Goal: Transaction & Acquisition: Purchase product/service

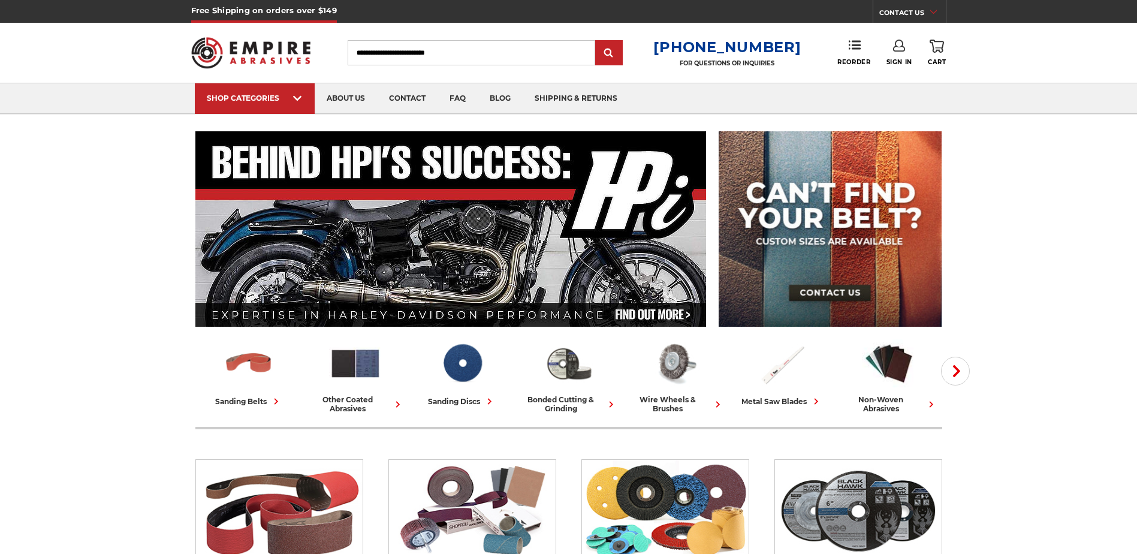
click at [249, 101] on div "SHOP CATEGORIES" at bounding box center [255, 98] width 96 height 9
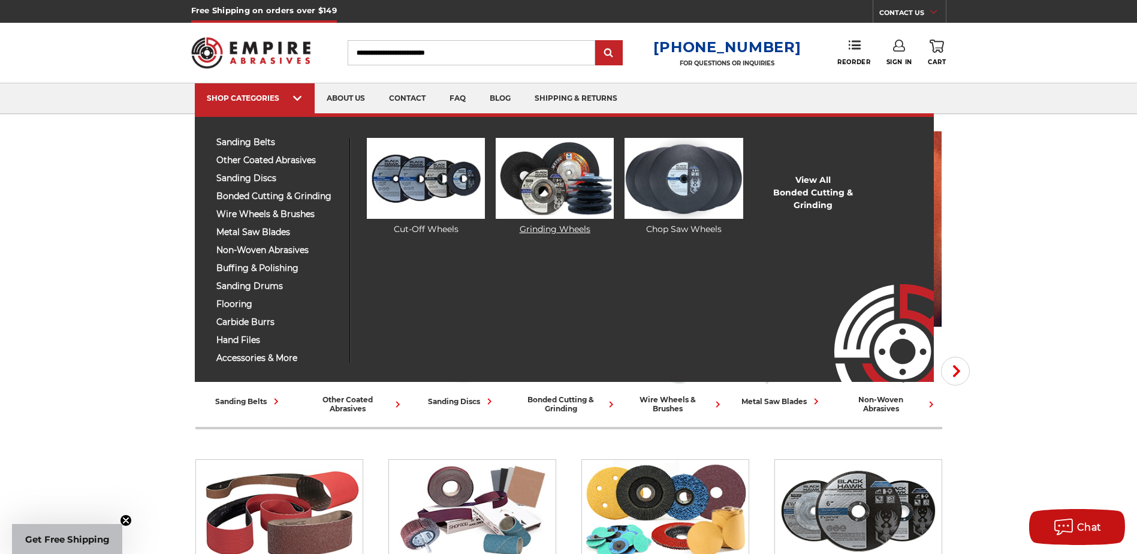
click at [568, 186] on img at bounding box center [555, 178] width 118 height 81
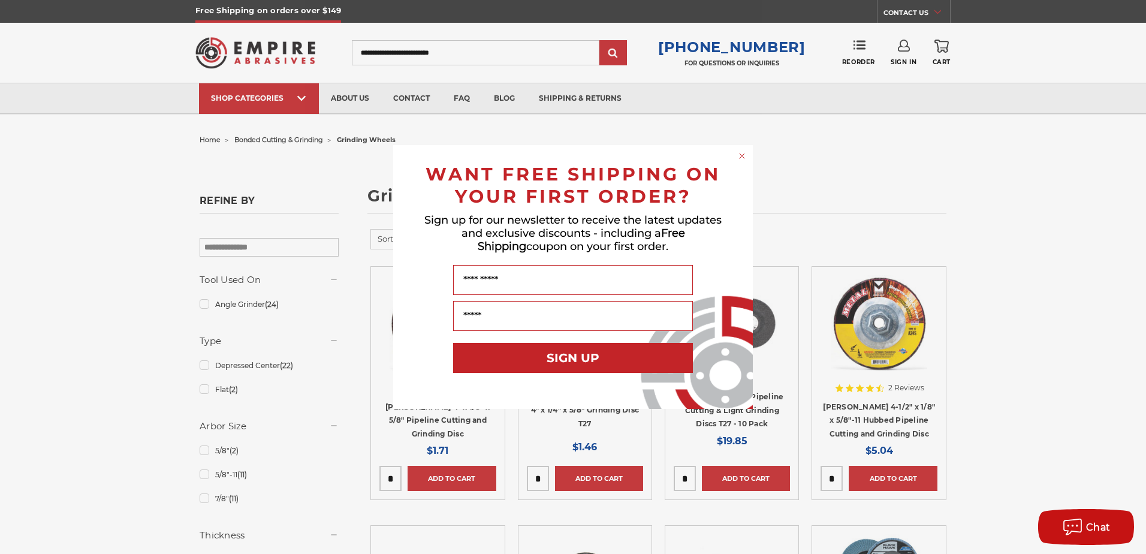
click at [207, 475] on div "Close dialog WANT FREE SHIPPING ON YOUR FIRST ORDER? Sign up for our newsletter…" at bounding box center [573, 277] width 1146 height 554
click at [742, 158] on circle "Close dialog" at bounding box center [742, 155] width 11 height 11
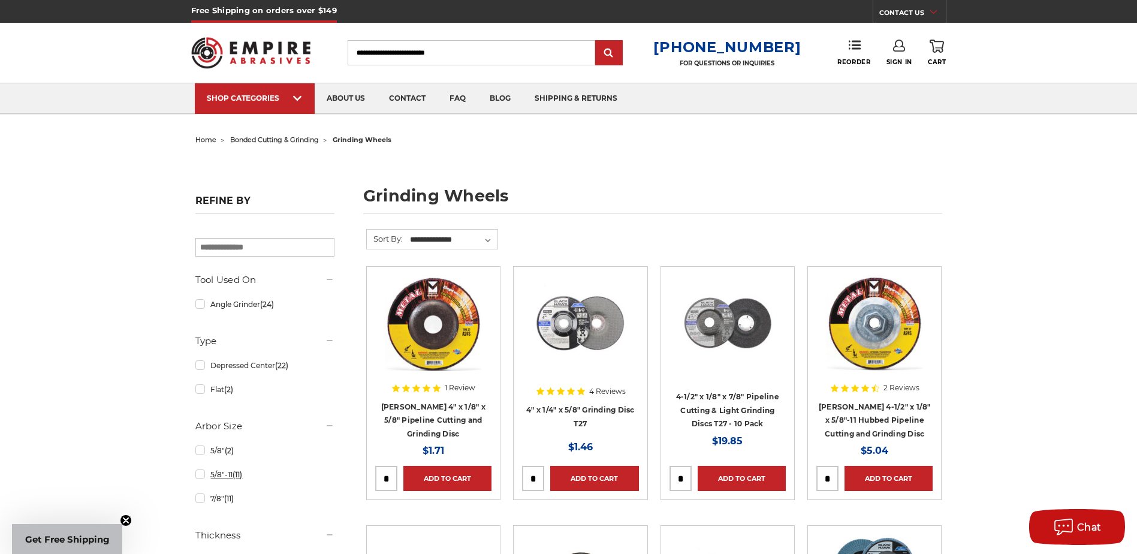
click at [198, 475] on link "5/8"-11 (11)" at bounding box center [264, 474] width 139 height 21
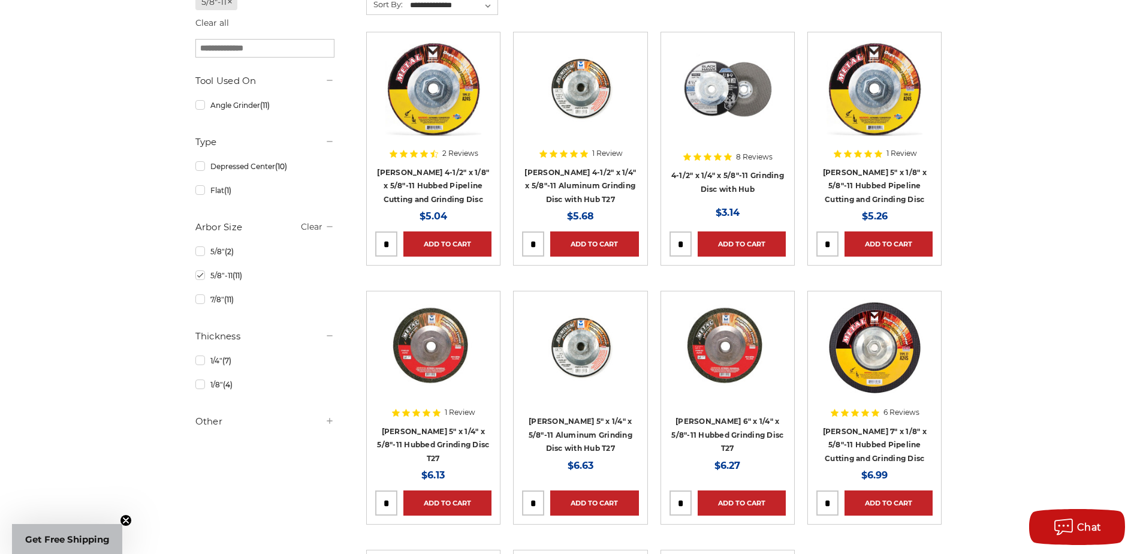
scroll to position [240, 0]
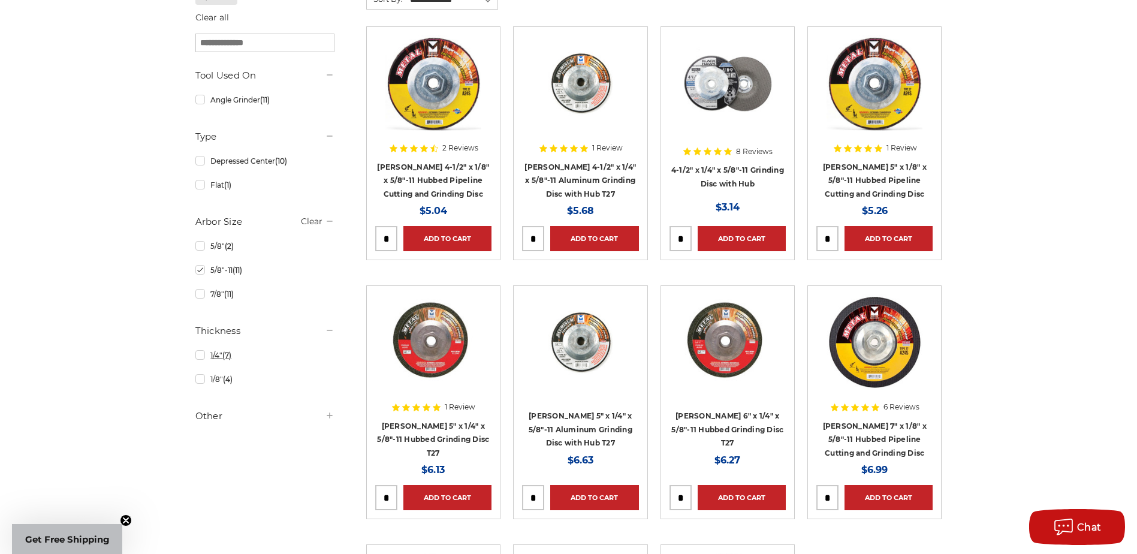
click at [199, 357] on link "1/4" (7)" at bounding box center [264, 355] width 139 height 21
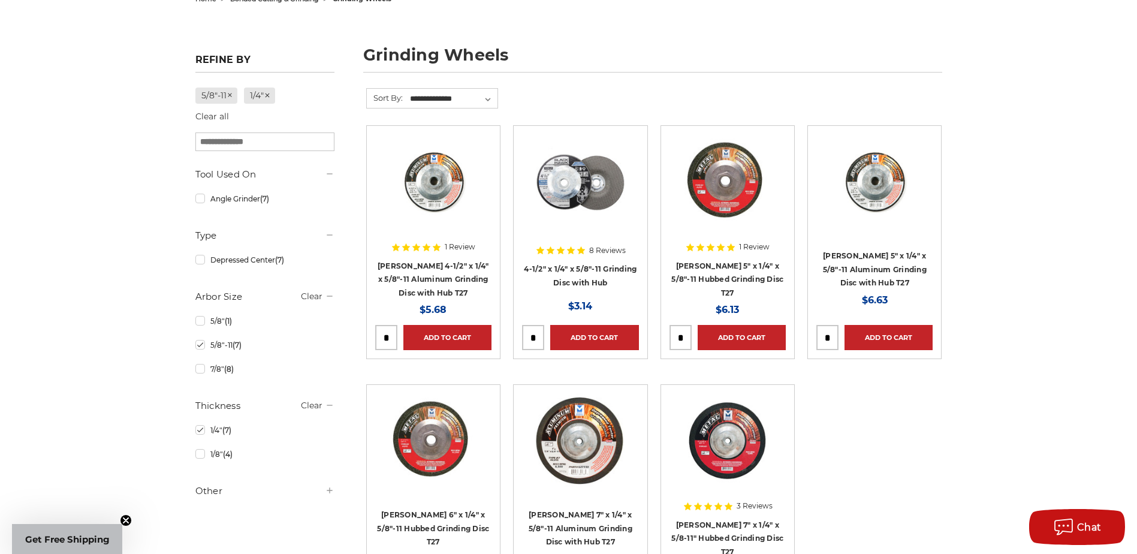
scroll to position [180, 0]
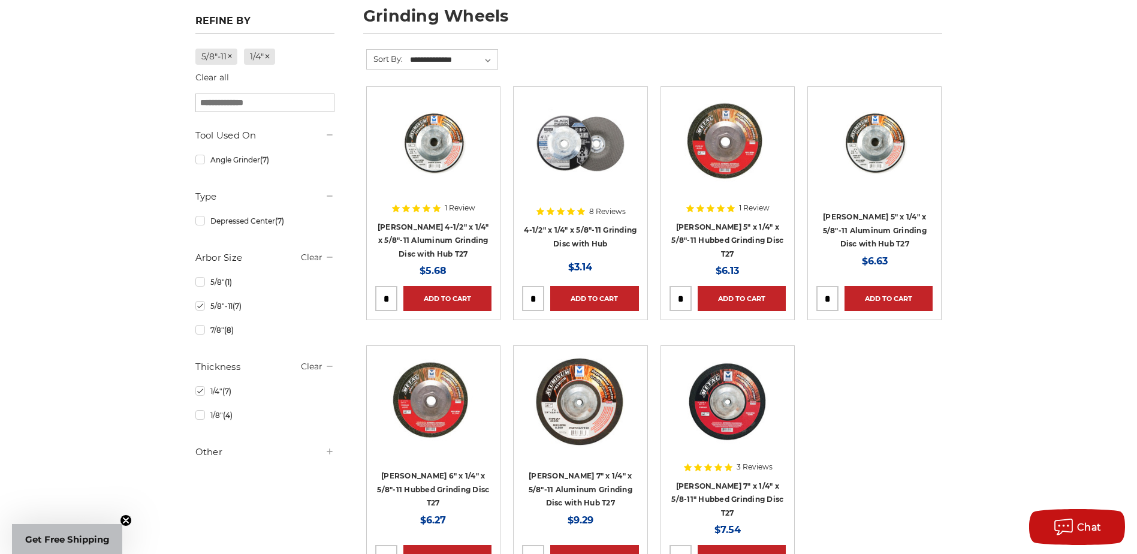
click at [451, 244] on h4 "[PERSON_NAME] 4-1/2" x 1/4" x 5/8"-11 Aluminum Grinding Disc with Hub T27" at bounding box center [433, 240] width 116 height 41
click at [433, 246] on h4 "[PERSON_NAME] 4-1/2" x 1/4" x 5/8"-11 Aluminum Grinding Disc with Hub T27" at bounding box center [433, 240] width 116 height 41
click at [435, 237] on link "[PERSON_NAME] 4-1/2" x 1/4" x 5/8"-11 Aluminum Grinding Disc with Hub T27" at bounding box center [434, 240] width 112 height 36
